Goal: Information Seeking & Learning: Learn about a topic

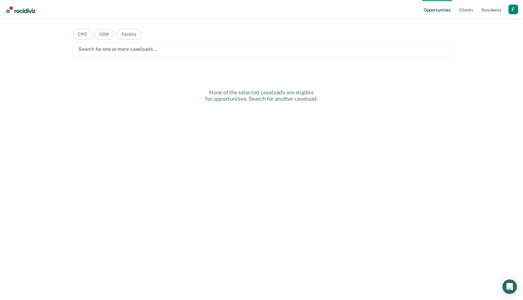
click at [519, 7] on nav "Opportunities Client s Resident s Profile How it works Log Out" at bounding box center [261, 9] width 523 height 19
click at [515, 8] on div "Profile dropdown button" at bounding box center [514, 10] width 10 height 10
click at [472, 22] on link "Profile" at bounding box center [489, 24] width 49 height 5
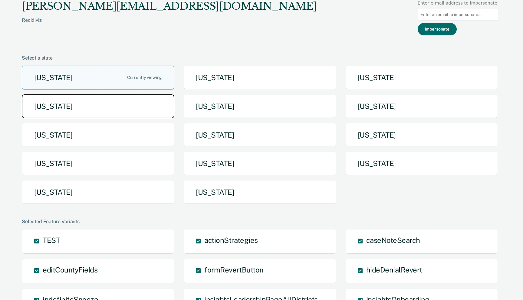
click at [134, 113] on button "Idaho" at bounding box center [98, 106] width 153 height 24
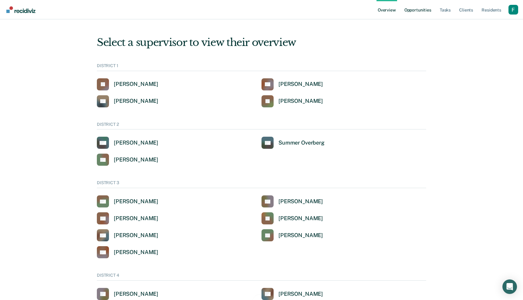
click at [419, 8] on link "Opportunities" at bounding box center [417, 9] width 29 height 19
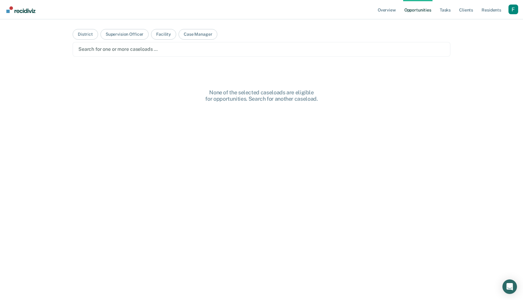
click at [100, 44] on div "Search for one or more caseloads …" at bounding box center [262, 49] width 378 height 15
click at [89, 35] on button "District" at bounding box center [85, 34] width 25 height 11
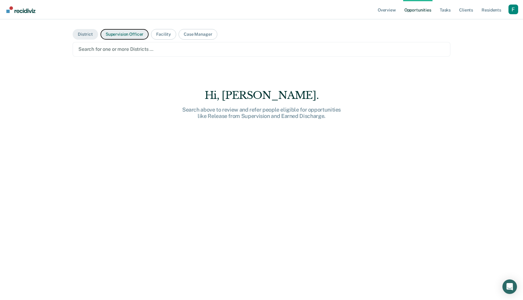
click at [128, 38] on button "Supervision Officer" at bounding box center [124, 34] width 48 height 11
click at [127, 49] on div at bounding box center [261, 49] width 366 height 7
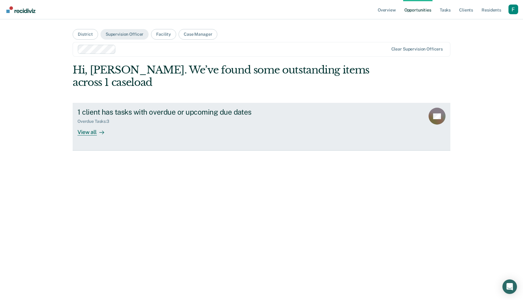
click at [183, 123] on div "Overdue Tasks : 3" at bounding box center [183, 121] width 212 height 8
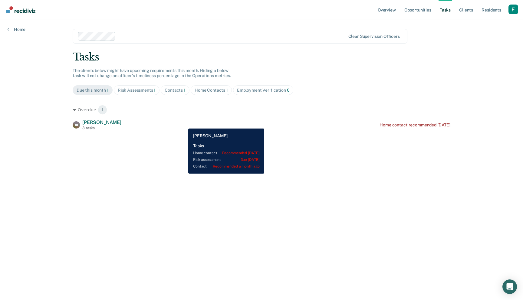
click at [184, 124] on div "SC Saiyong Chongphaisane 3 tasks Home contact recommended 2 years ago" at bounding box center [262, 125] width 378 height 11
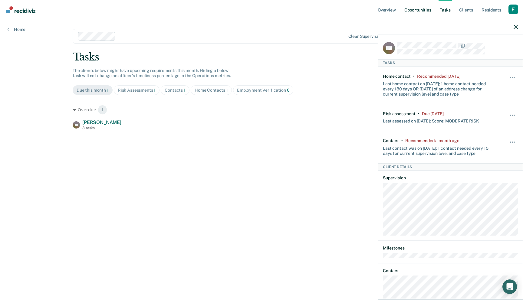
click at [414, 13] on link "Opportunities" at bounding box center [417, 9] width 29 height 19
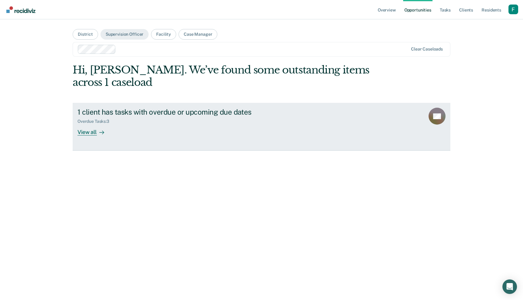
click at [217, 132] on div "1 client has tasks with overdue or upcoming due dates Overdue Tasks : 3 View all" at bounding box center [190, 122] width 227 height 28
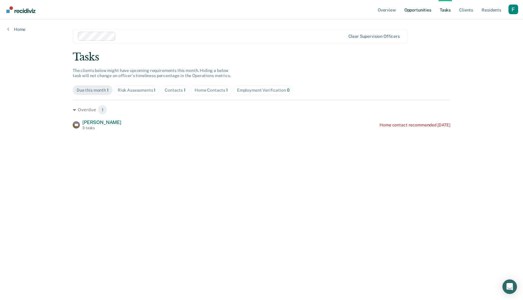
click at [430, 16] on link "Opportunities" at bounding box center [417, 9] width 29 height 19
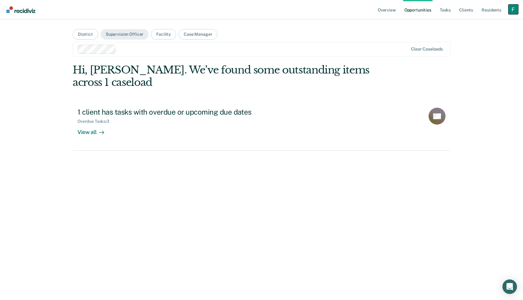
click at [514, 10] on div "Profile dropdown button" at bounding box center [514, 10] width 10 height 10
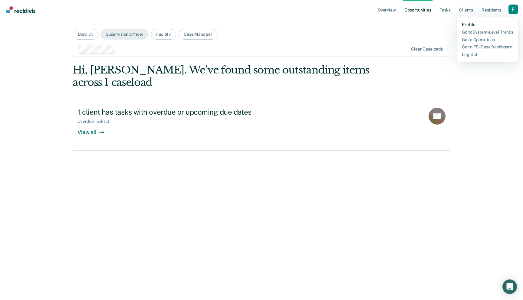
click at [467, 25] on link "Profile" at bounding box center [487, 24] width 51 height 5
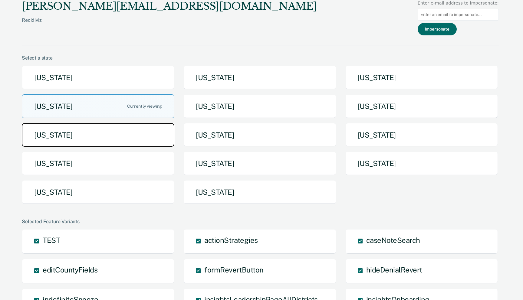
click at [133, 135] on button "Michigan" at bounding box center [98, 135] width 153 height 24
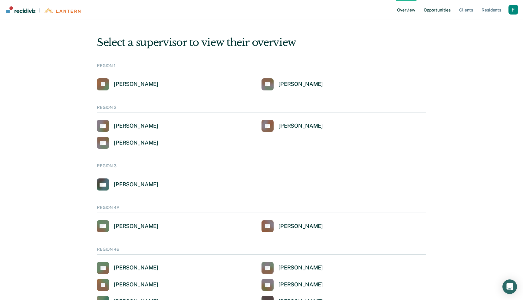
click at [436, 12] on link "Opportunities" at bounding box center [437, 9] width 29 height 19
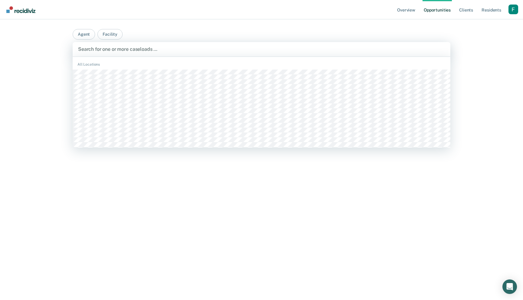
click at [158, 53] on div "Search for one or more caseloads …" at bounding box center [261, 49] width 368 height 8
click at [155, 69] on div "All Locations" at bounding box center [262, 214] width 378 height 311
click at [203, 49] on div at bounding box center [285, 49] width 248 height 7
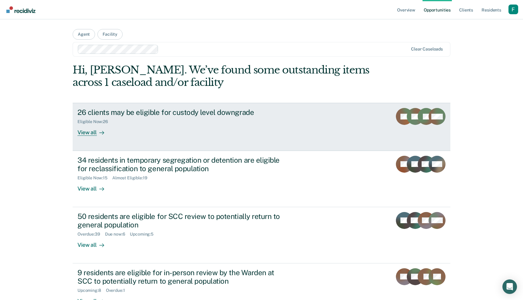
click at [319, 138] on link "26 clients may be eligible for custody level downgrade Eligible Now : 26 View a…" at bounding box center [262, 127] width 378 height 48
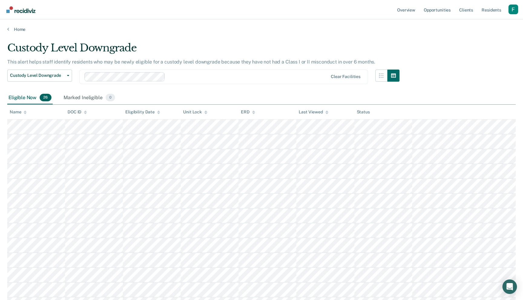
scroll to position [180, 0]
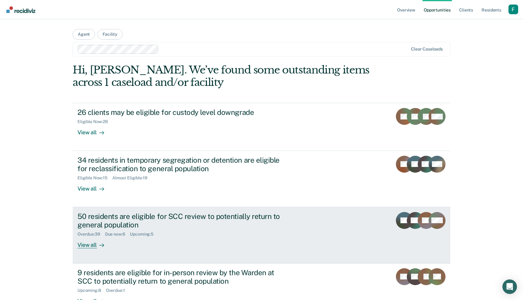
click at [268, 213] on div "50 residents are eligible for SCC review to potentially return to general popul…" at bounding box center [183, 221] width 212 height 18
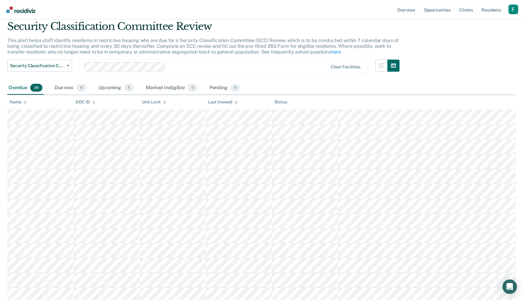
scroll to position [55, 0]
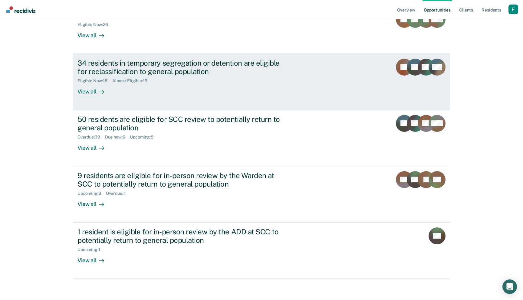
scroll to position [100, 0]
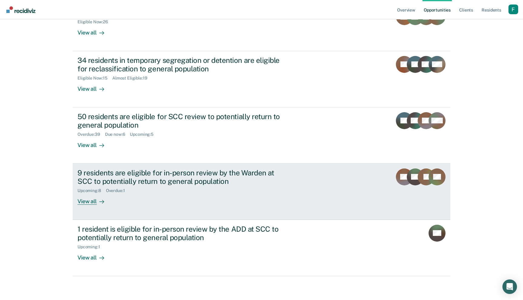
click at [270, 213] on link "9 residents are eligible for in-person review by the Warden at SCC to potential…" at bounding box center [262, 192] width 378 height 56
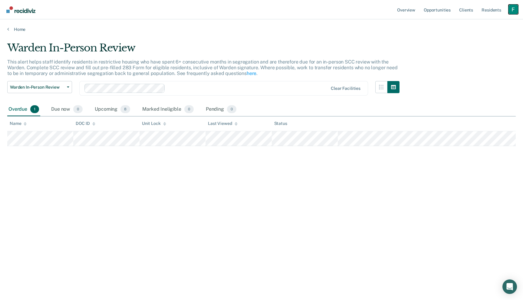
click at [510, 12] on div "Profile dropdown button" at bounding box center [514, 10] width 10 height 10
click at [469, 25] on link "Profile" at bounding box center [489, 24] width 49 height 5
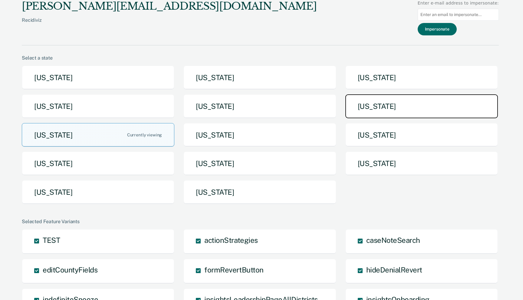
click at [371, 104] on button "Maine" at bounding box center [421, 106] width 153 height 24
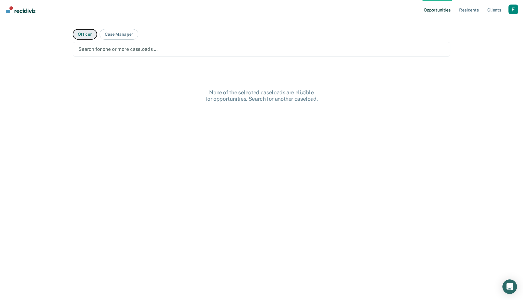
click at [85, 37] on button "Officer" at bounding box center [85, 34] width 25 height 11
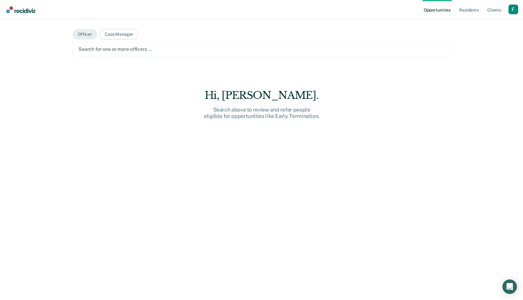
click at [118, 47] on div at bounding box center [261, 49] width 366 height 7
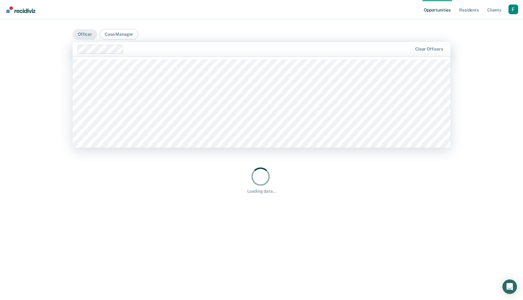
click at [178, 51] on div at bounding box center [269, 49] width 286 height 7
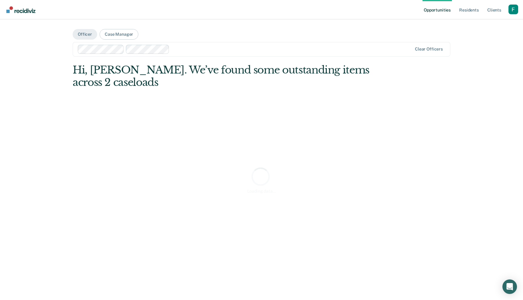
click at [217, 124] on div "Loading data..." at bounding box center [262, 180] width 378 height 232
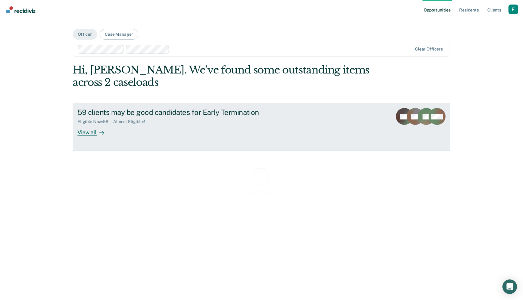
click at [252, 118] on div "Eligible Now : 58 Almost Eligible : 1" at bounding box center [183, 121] width 212 height 8
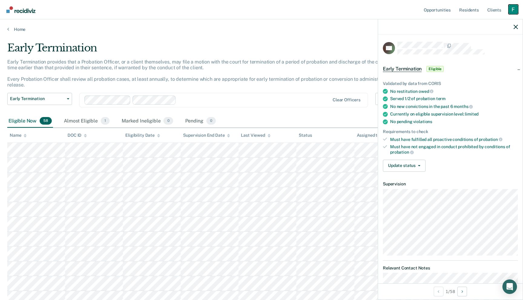
click at [511, 8] on div "Profile dropdown button" at bounding box center [514, 10] width 10 height 10
click at [472, 22] on link "Profile" at bounding box center [489, 24] width 49 height 5
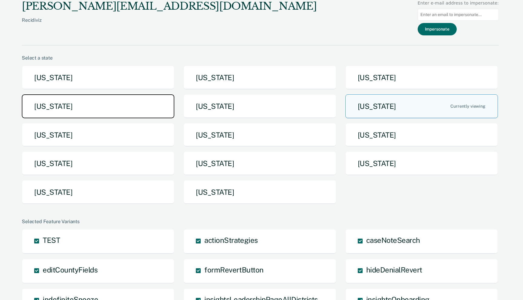
click at [99, 103] on button "Idaho" at bounding box center [98, 106] width 153 height 24
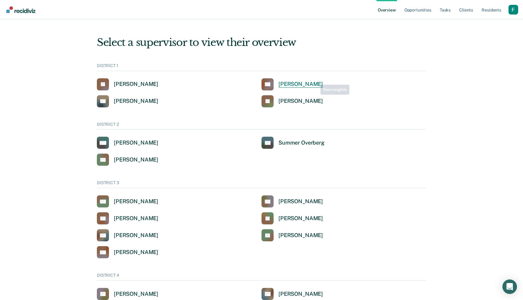
click at [311, 80] on link "CB Clinton Blettner" at bounding box center [292, 84] width 61 height 12
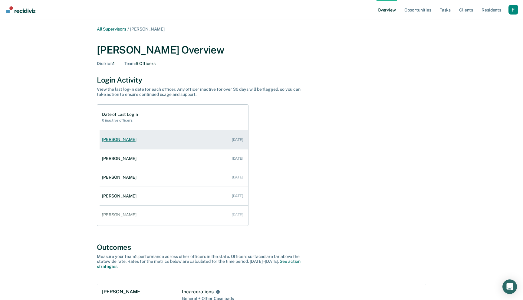
click at [209, 140] on link "Shayla Walton Aug 21, 2025" at bounding box center [174, 139] width 149 height 17
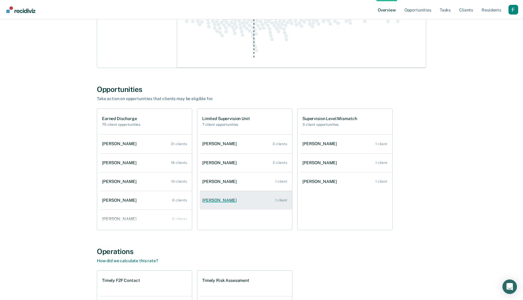
scroll to position [452, 0]
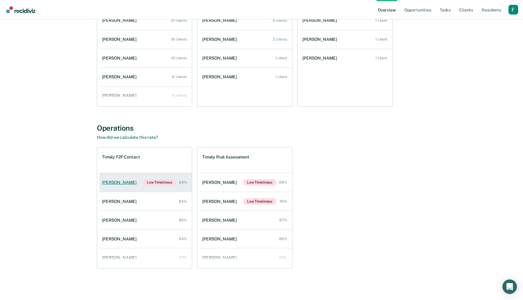
click at [124, 187] on link "Shayla Walton Low Timeliness 63%" at bounding box center [146, 182] width 92 height 19
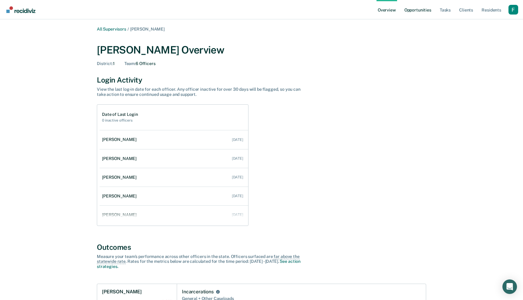
click at [418, 7] on link "Opportunities" at bounding box center [417, 9] width 29 height 19
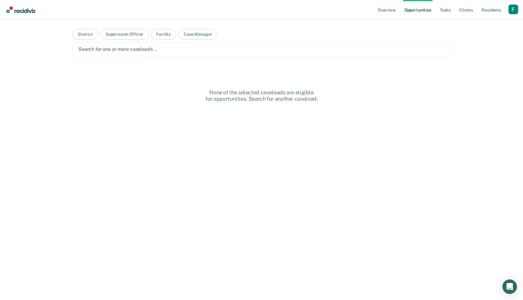
click at [338, 49] on div at bounding box center [261, 49] width 366 height 7
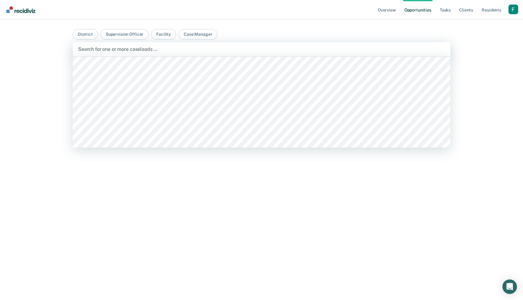
scroll to position [174, 0]
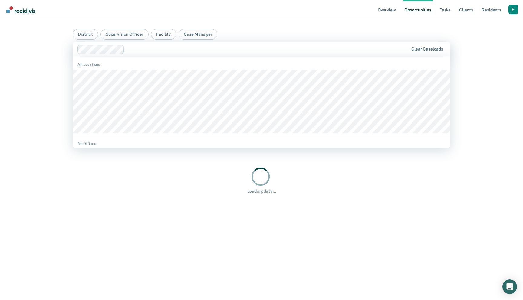
click at [314, 54] on div at bounding box center [242, 49] width 331 height 9
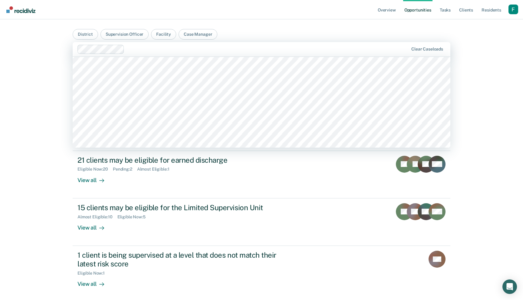
scroll to position [189, 0]
